Goal: Find specific page/section: Find specific page/section

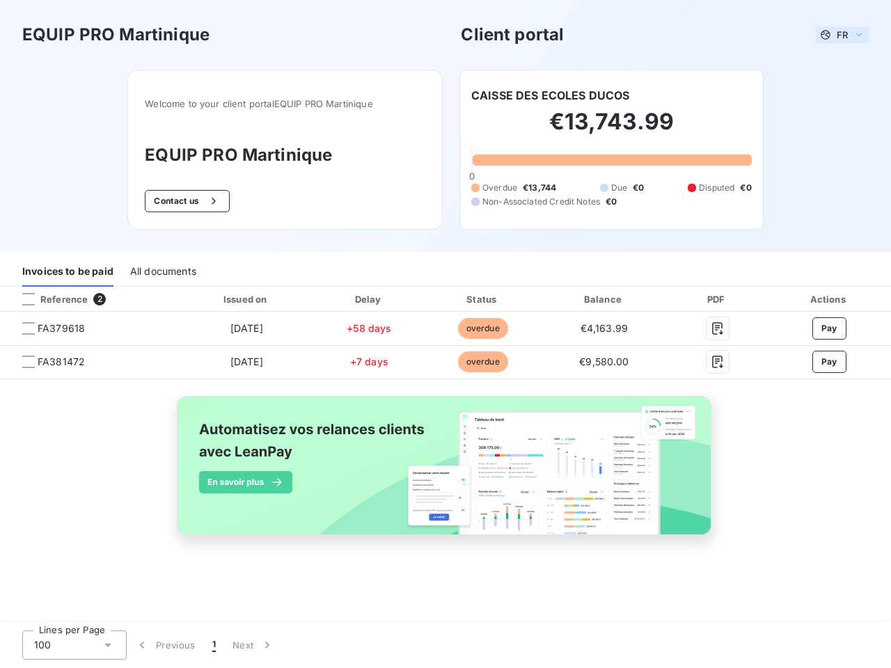
click at [842, 35] on span "FR" at bounding box center [842, 34] width 11 height 11
click at [185, 201] on button "Contact us" at bounding box center [187, 201] width 84 height 22
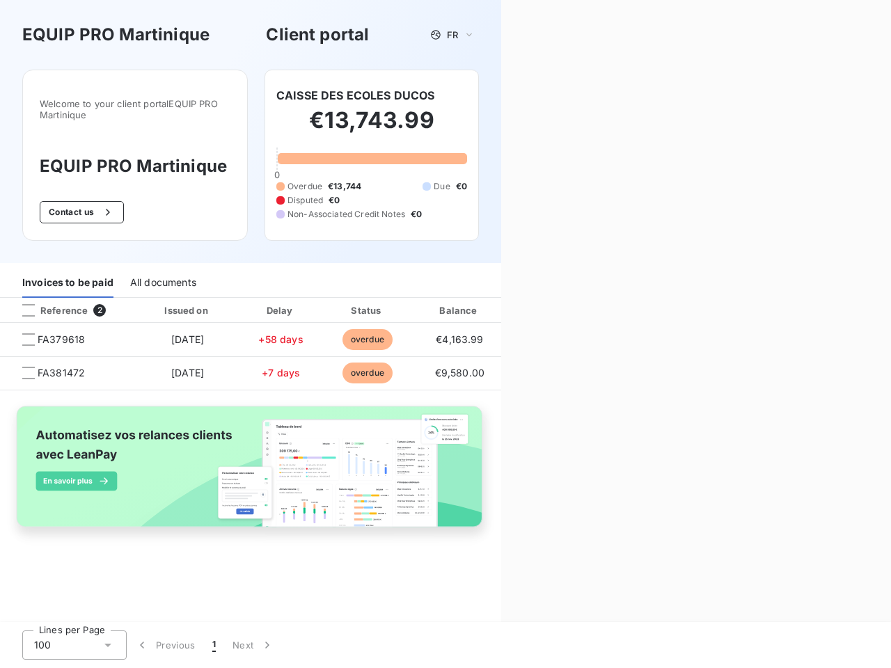
click at [68, 272] on div "Invoices to be paid" at bounding box center [67, 283] width 91 height 29
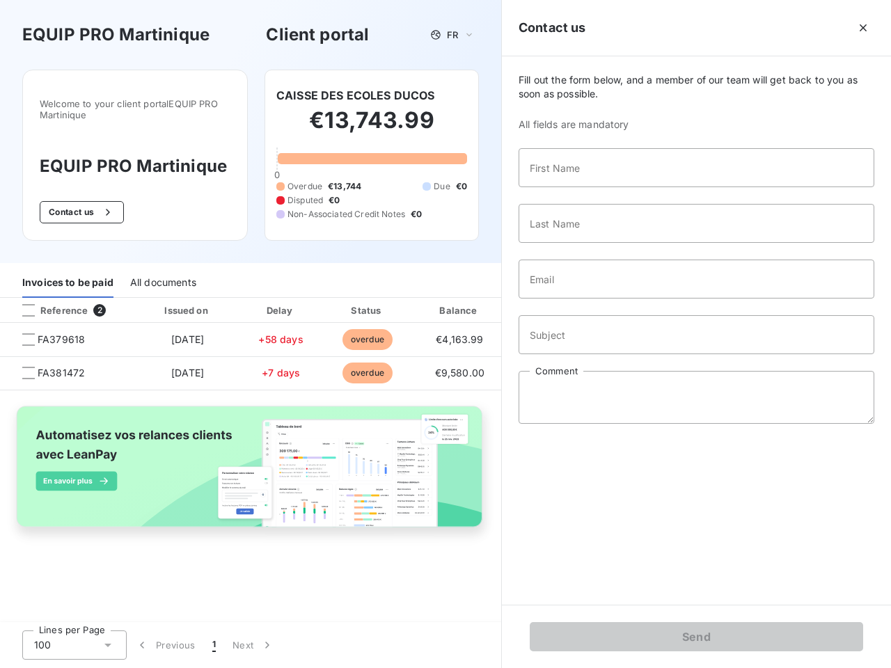
click at [162, 272] on div "All documents" at bounding box center [163, 283] width 66 height 29
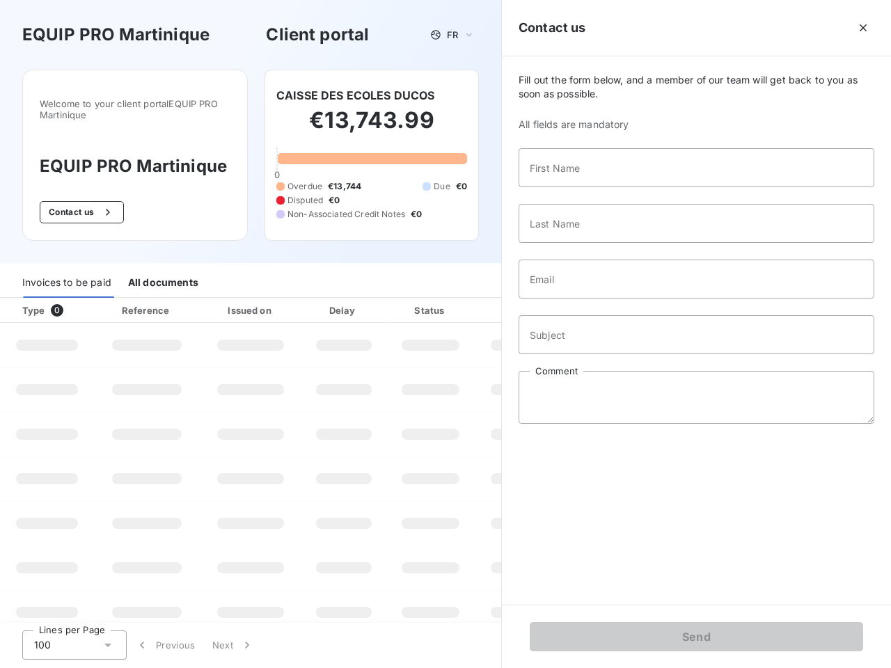
click at [89, 299] on th "Type 0" at bounding box center [47, 310] width 94 height 25
